Goal: Task Accomplishment & Management: Manage account settings

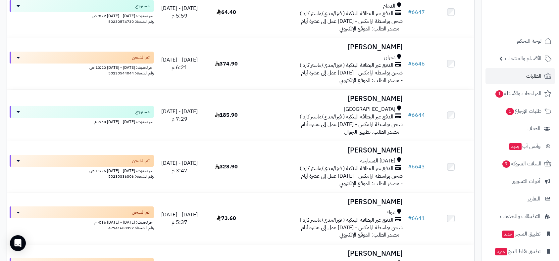
scroll to position [555, 0]
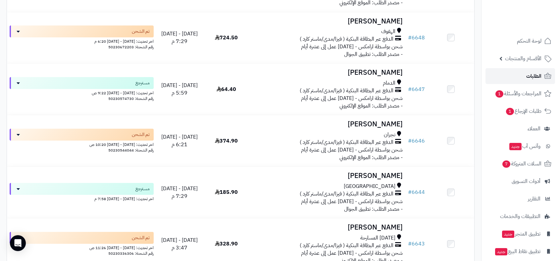
click at [535, 73] on span "الطلبات" at bounding box center [533, 75] width 15 height 9
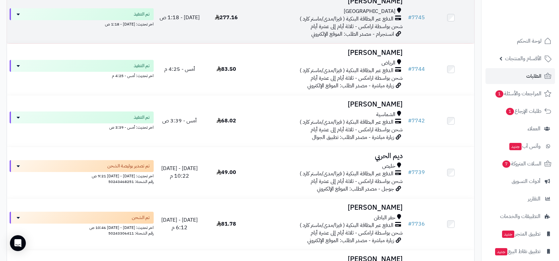
scroll to position [73, 0]
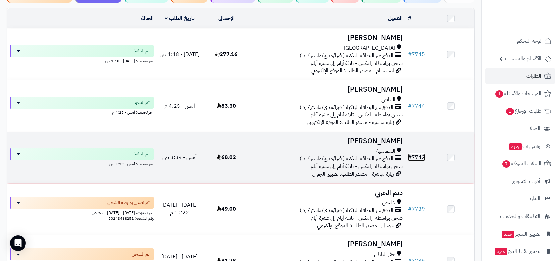
click at [419, 155] on link "# 7742" at bounding box center [416, 158] width 17 height 8
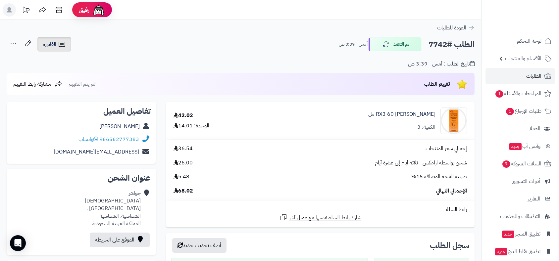
click at [53, 40] on span "الفاتورة" at bounding box center [50, 44] width 14 height 8
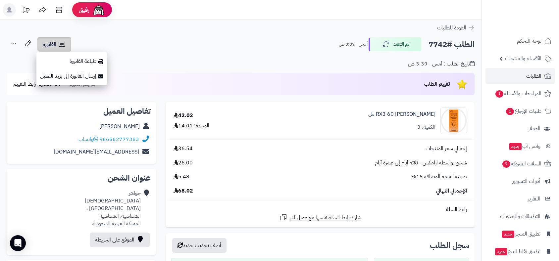
click at [53, 40] on span "الفاتورة" at bounding box center [50, 44] width 14 height 8
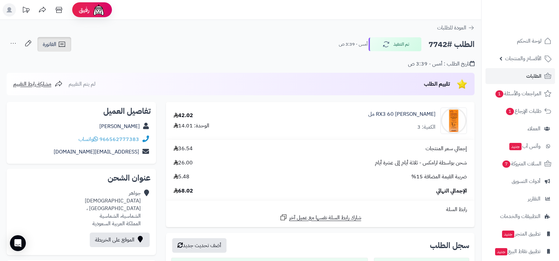
click at [53, 40] on span "الفاتورة" at bounding box center [50, 44] width 14 height 8
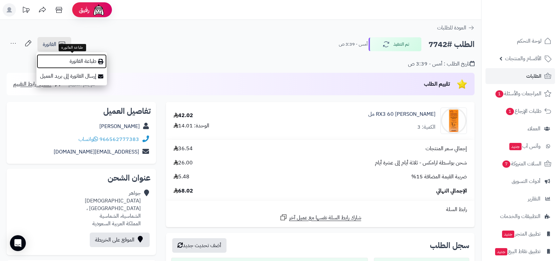
click at [82, 62] on link "طباعة الفاتورة" at bounding box center [71, 61] width 70 height 15
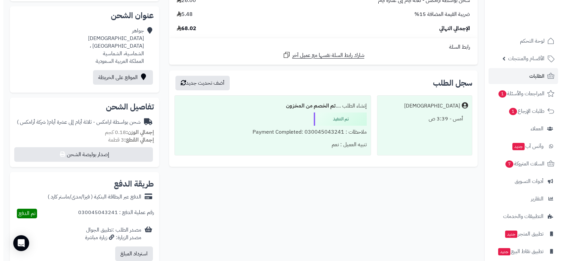
scroll to position [257, 0]
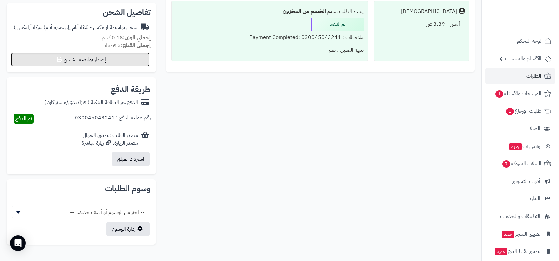
click at [137, 58] on button "إصدار بوليصة الشحن" at bounding box center [80, 59] width 139 height 15
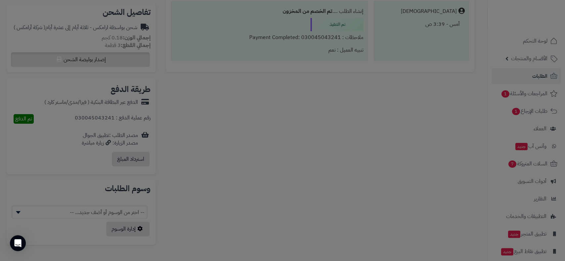
select select "******"
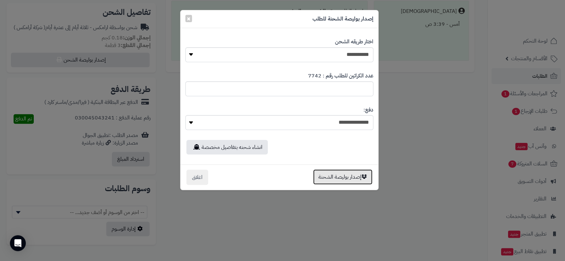
click at [351, 181] on button "إصدار بوليصة الشحنة" at bounding box center [342, 176] width 59 height 15
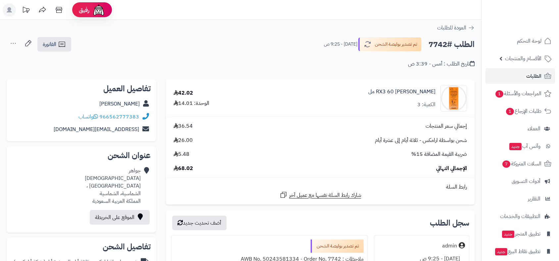
scroll to position [257, 0]
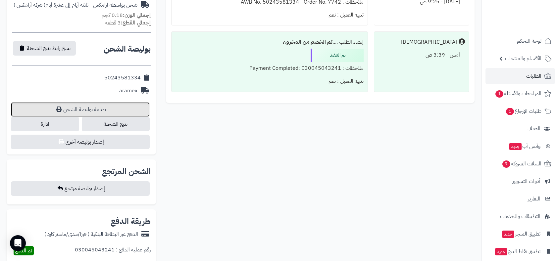
click at [96, 109] on link "طباعة بوليصة الشحن" at bounding box center [80, 109] width 139 height 15
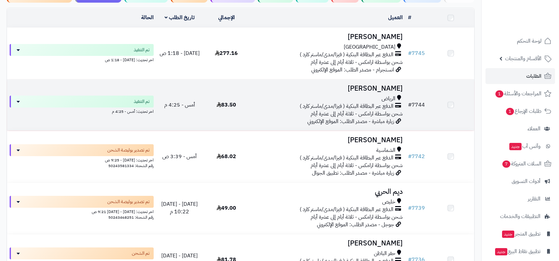
scroll to position [73, 0]
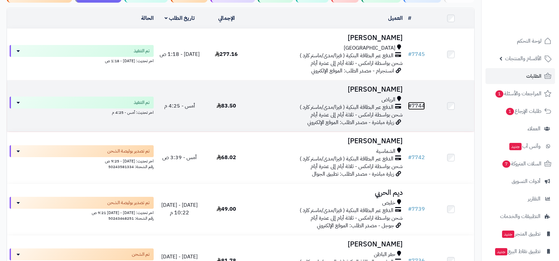
click at [413, 105] on link "# 7744" at bounding box center [416, 106] width 17 height 8
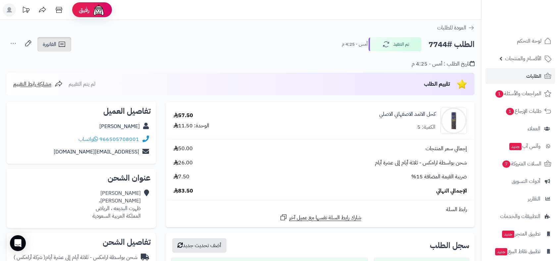
click at [55, 38] on link "الفاتورة" at bounding box center [54, 44] width 34 height 15
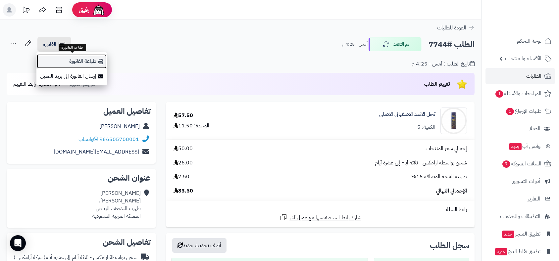
click at [72, 62] on link "طباعة الفاتورة" at bounding box center [71, 61] width 70 height 15
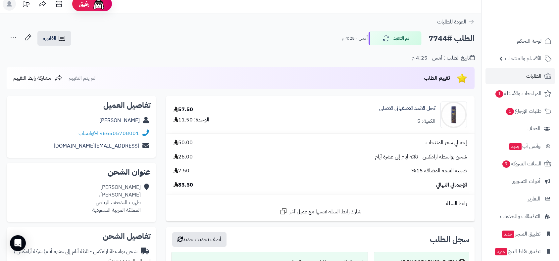
scroll to position [220, 0]
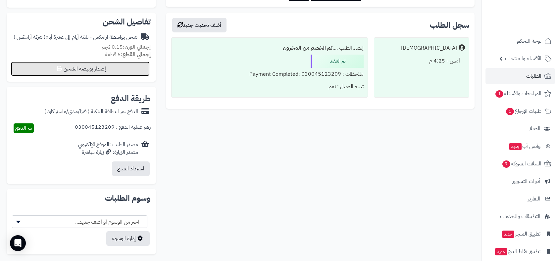
click at [122, 68] on button "إصدار بوليصة الشحن" at bounding box center [80, 69] width 139 height 15
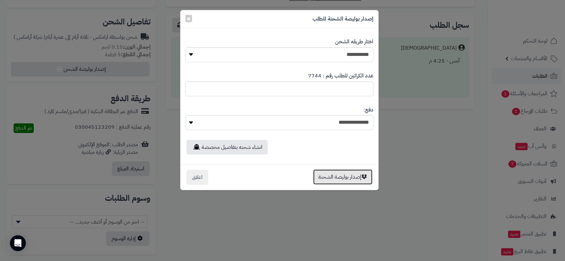
click at [342, 178] on button "إصدار بوليصة الشحنة" at bounding box center [342, 176] width 59 height 15
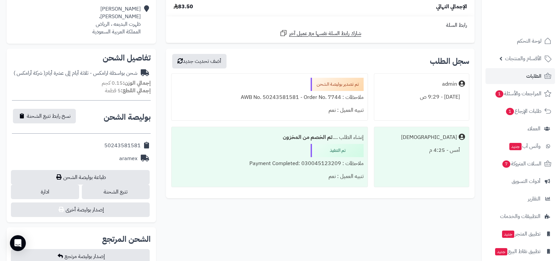
scroll to position [184, 0]
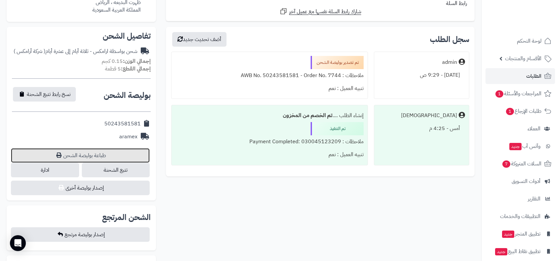
click at [103, 157] on link "طباعة بوليصة الشحن" at bounding box center [80, 155] width 139 height 15
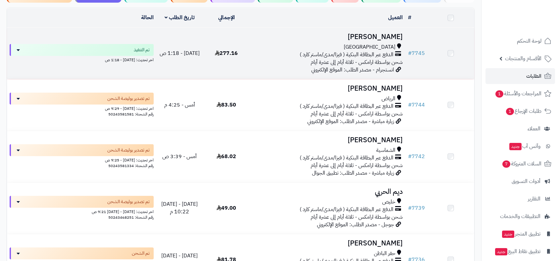
scroll to position [73, 0]
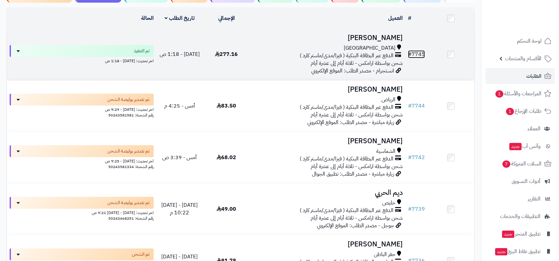
click at [421, 51] on link "# 7745" at bounding box center [416, 54] width 17 height 8
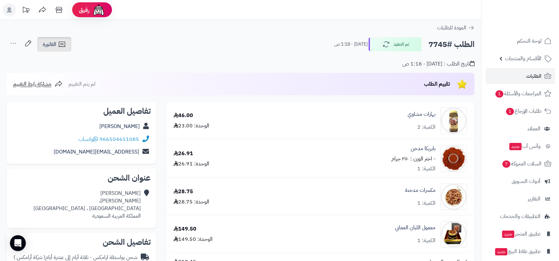
click at [49, 40] on span "الفاتورة" at bounding box center [50, 44] width 14 height 8
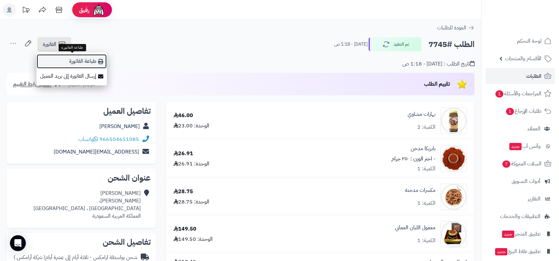
click at [89, 63] on link "طباعة الفاتورة" at bounding box center [71, 61] width 70 height 15
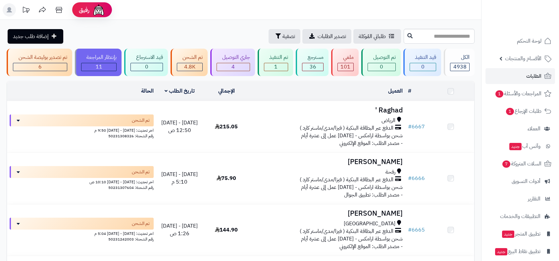
scroll to position [554, 0]
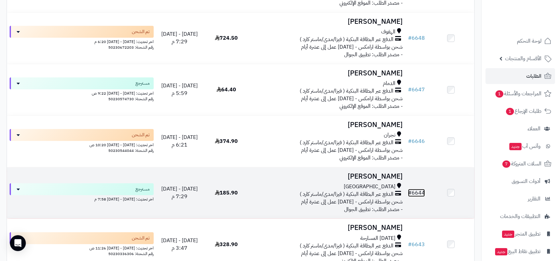
click at [420, 192] on link "# 6644" at bounding box center [416, 193] width 17 height 8
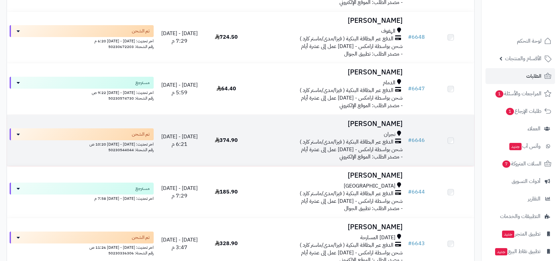
scroll to position [554, 0]
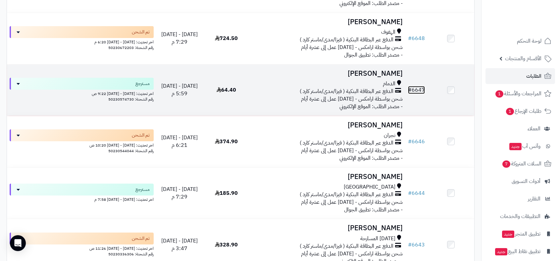
click at [417, 87] on link "# 6647" at bounding box center [416, 90] width 17 height 8
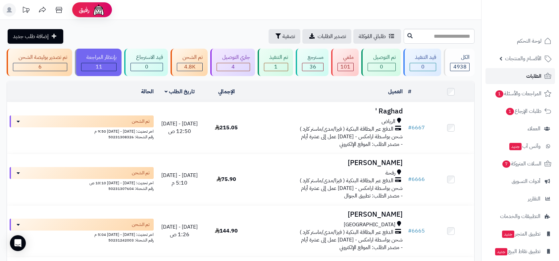
click at [533, 74] on span "الطلبات" at bounding box center [533, 75] width 15 height 9
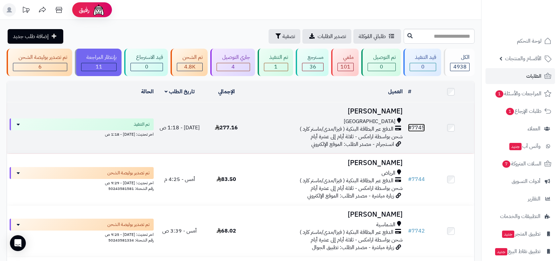
click at [417, 127] on link "# 7745" at bounding box center [416, 128] width 17 height 8
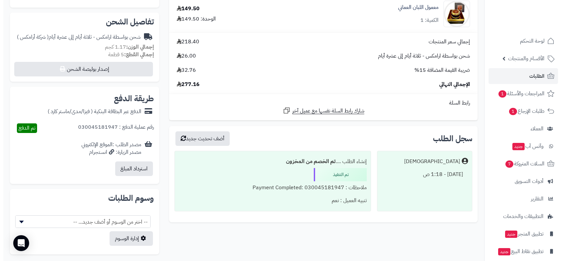
scroll to position [264, 0]
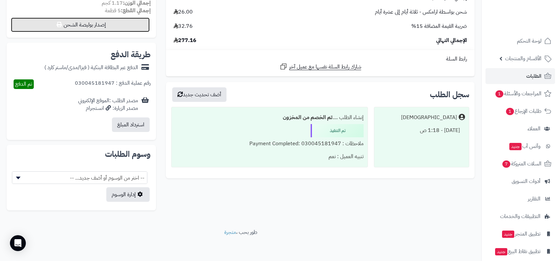
click at [118, 24] on button "إصدار بوليصة الشحن" at bounding box center [80, 25] width 139 height 15
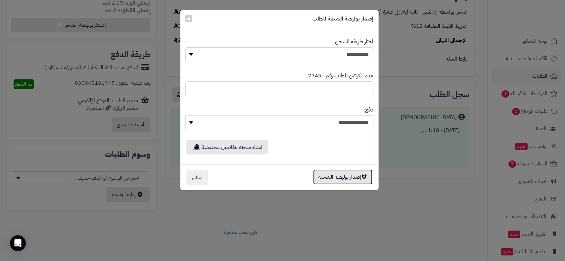
click at [344, 172] on button "إصدار بوليصة الشحنة" at bounding box center [342, 176] width 59 height 15
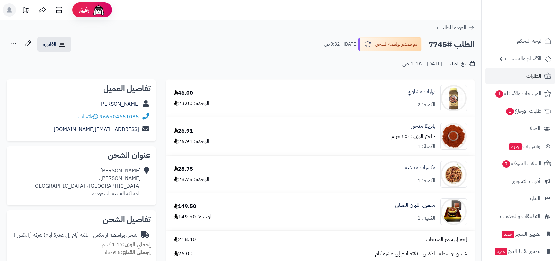
scroll to position [242, 0]
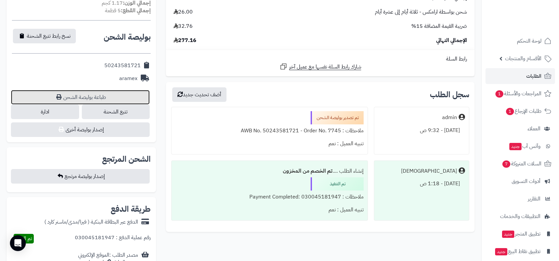
click at [90, 97] on link "طباعة بوليصة الشحن" at bounding box center [80, 97] width 139 height 15
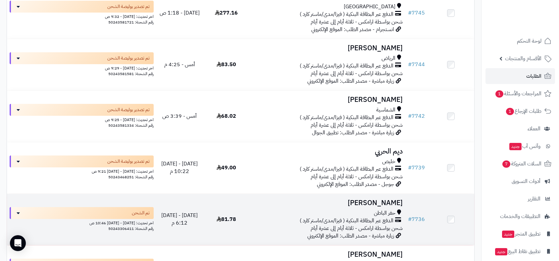
scroll to position [110, 0]
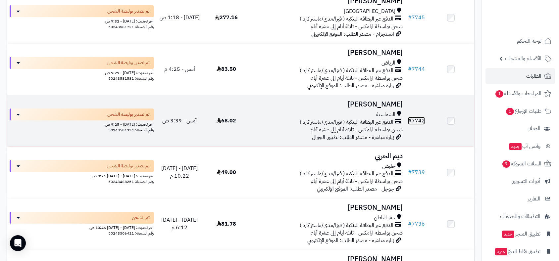
click at [418, 118] on link "# 7742" at bounding box center [416, 121] width 17 height 8
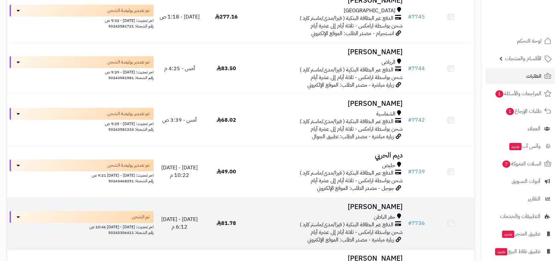
scroll to position [110, 0]
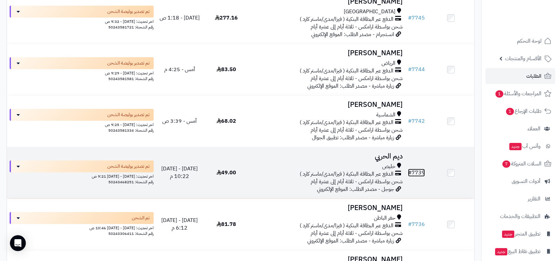
click at [423, 171] on link "# 7739" at bounding box center [416, 173] width 17 height 8
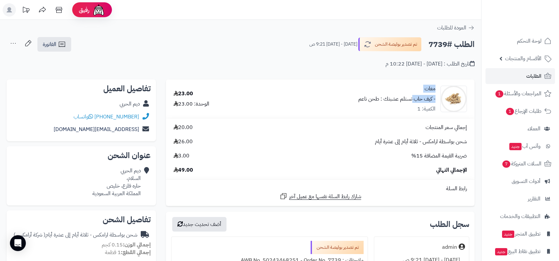
drag, startPoint x: 413, startPoint y: 91, endPoint x: 434, endPoint y: 89, distance: 20.9
click at [434, 89] on div "مغات - كيف حاب تستلم عشبتك : طحن ناعم الكمية: 1" at bounding box center [396, 99] width 77 height 28
click at [434, 89] on link "مغات" at bounding box center [429, 89] width 11 height 8
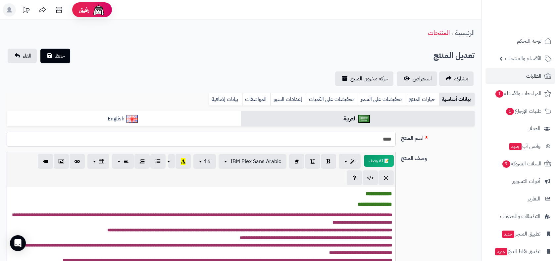
drag, startPoint x: 372, startPoint y: 143, endPoint x: 398, endPoint y: 142, distance: 26.5
click at [398, 142] on div "اسم المنتج ****" at bounding box center [240, 142] width 473 height 20
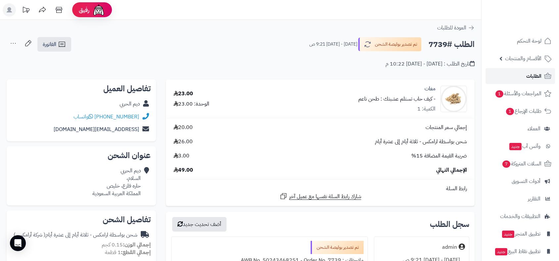
click at [520, 76] on link "الطلبات" at bounding box center [519, 76] width 69 height 16
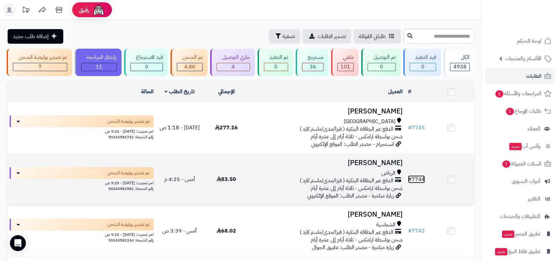
click at [421, 177] on link "# 7744" at bounding box center [416, 179] width 17 height 8
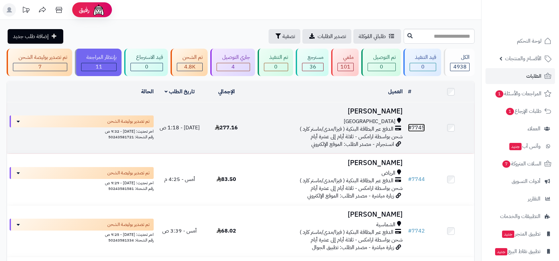
click at [416, 129] on link "# 7745" at bounding box center [416, 128] width 17 height 8
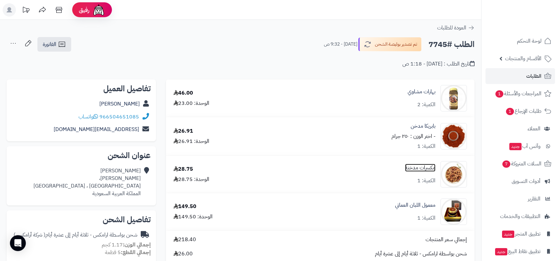
click at [430, 165] on link "مكسرات مدخنة" at bounding box center [420, 168] width 30 height 8
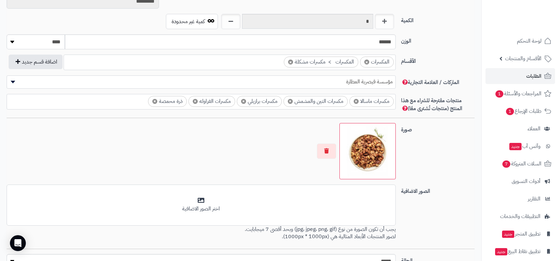
scroll to position [331, 0]
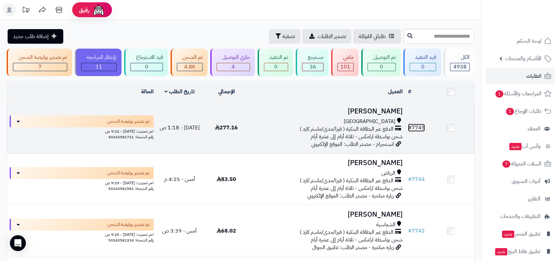
click at [418, 128] on link "# 7745" at bounding box center [416, 128] width 17 height 8
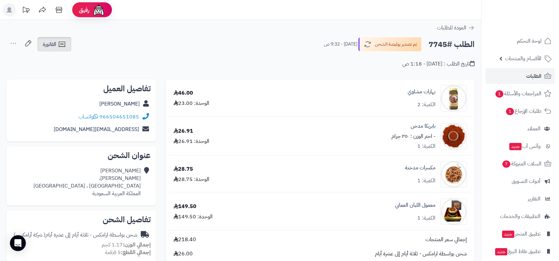
click at [52, 38] on link "الفاتورة" at bounding box center [54, 44] width 34 height 15
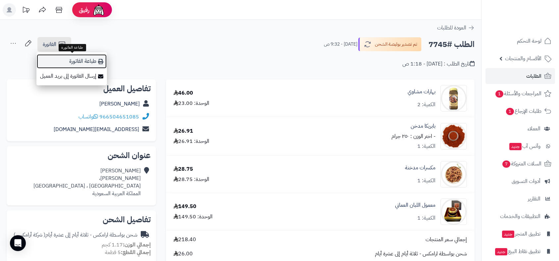
click at [76, 61] on link "طباعة الفاتورة" at bounding box center [71, 61] width 70 height 15
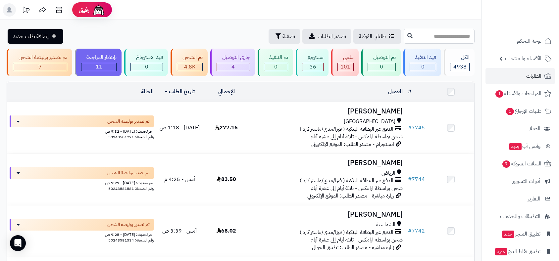
click at [405, 34] on input "text" at bounding box center [438, 36] width 71 height 15
type input "****"
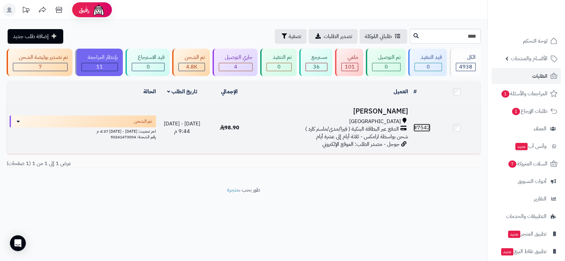
click at [424, 126] on link "# 7542" at bounding box center [421, 128] width 17 height 8
